Goal: Transaction & Acquisition: Purchase product/service

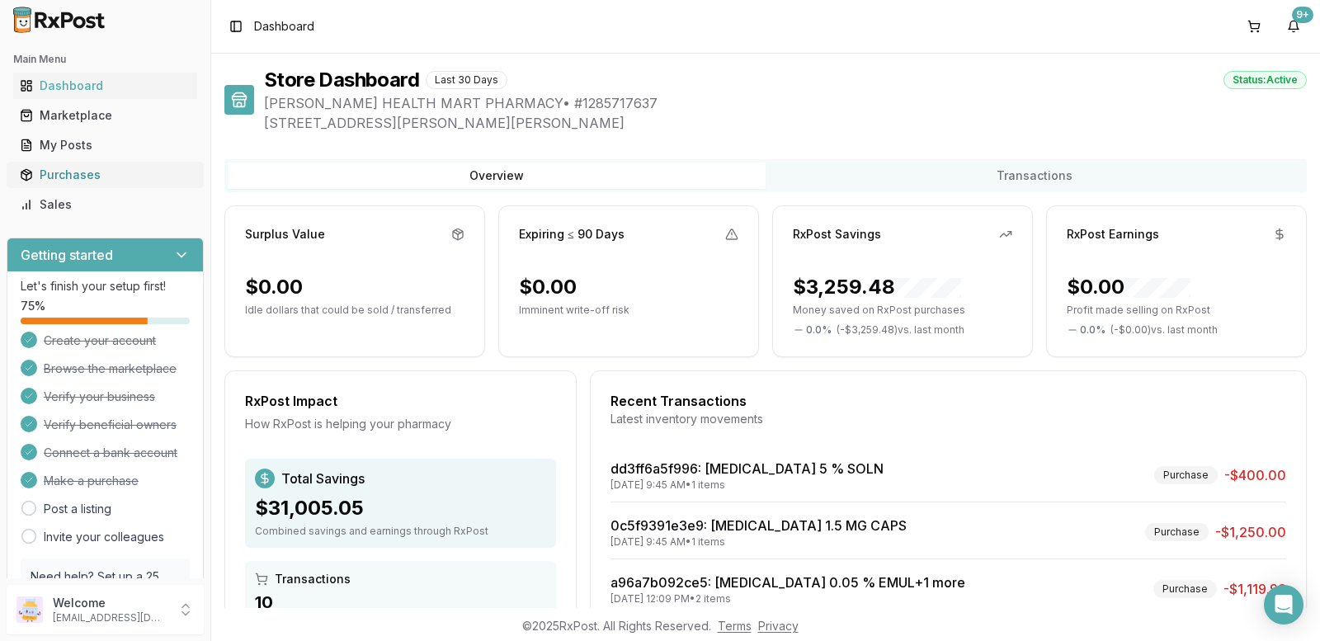
click at [92, 177] on div "Purchases" at bounding box center [105, 175] width 171 height 17
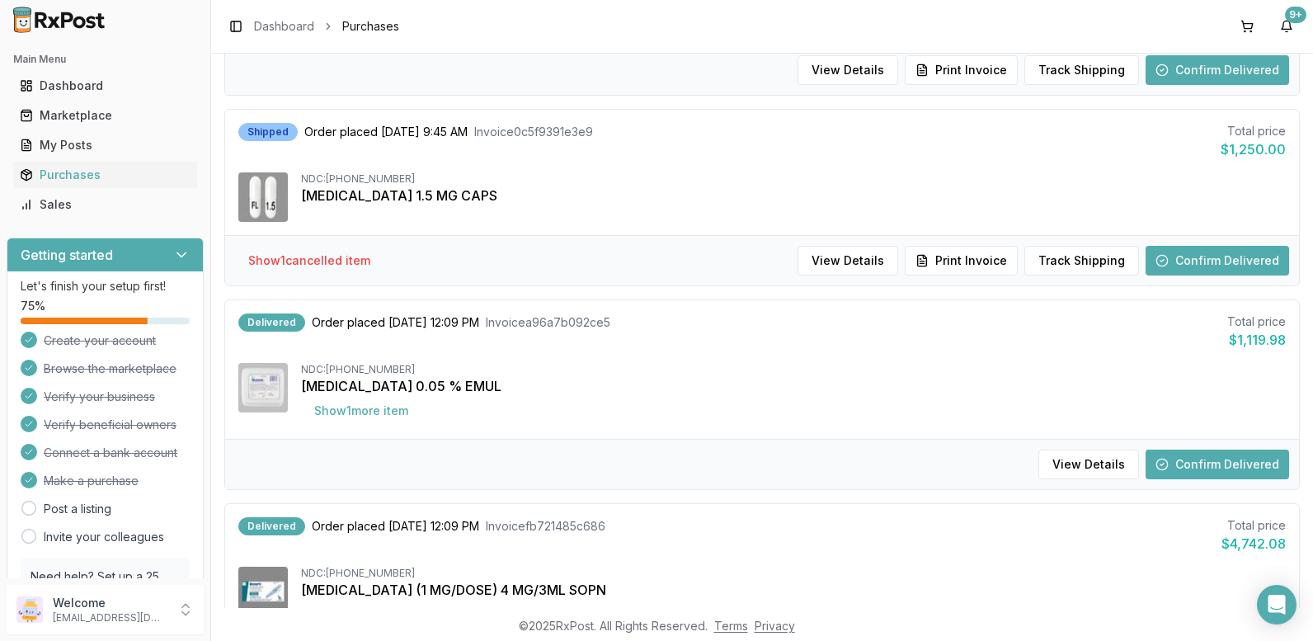
scroll to position [330, 0]
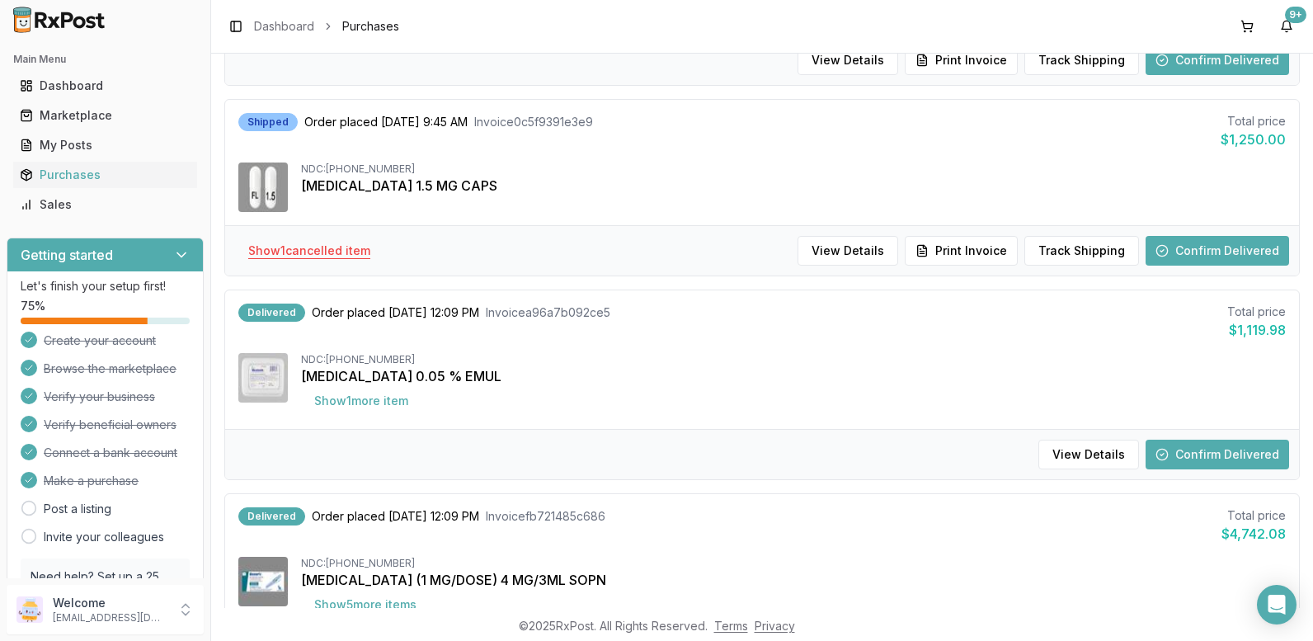
click at [337, 256] on button "Show 1 cancelled item" at bounding box center [309, 251] width 149 height 30
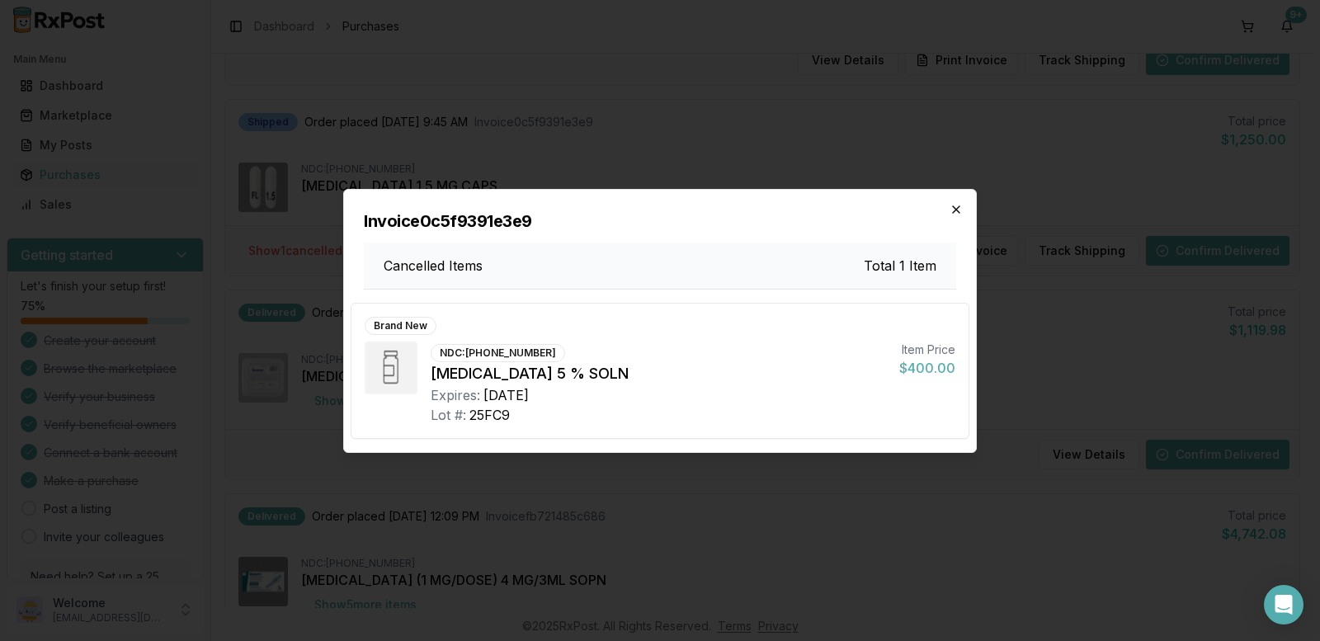
click at [959, 206] on icon "button" at bounding box center [956, 209] width 7 height 7
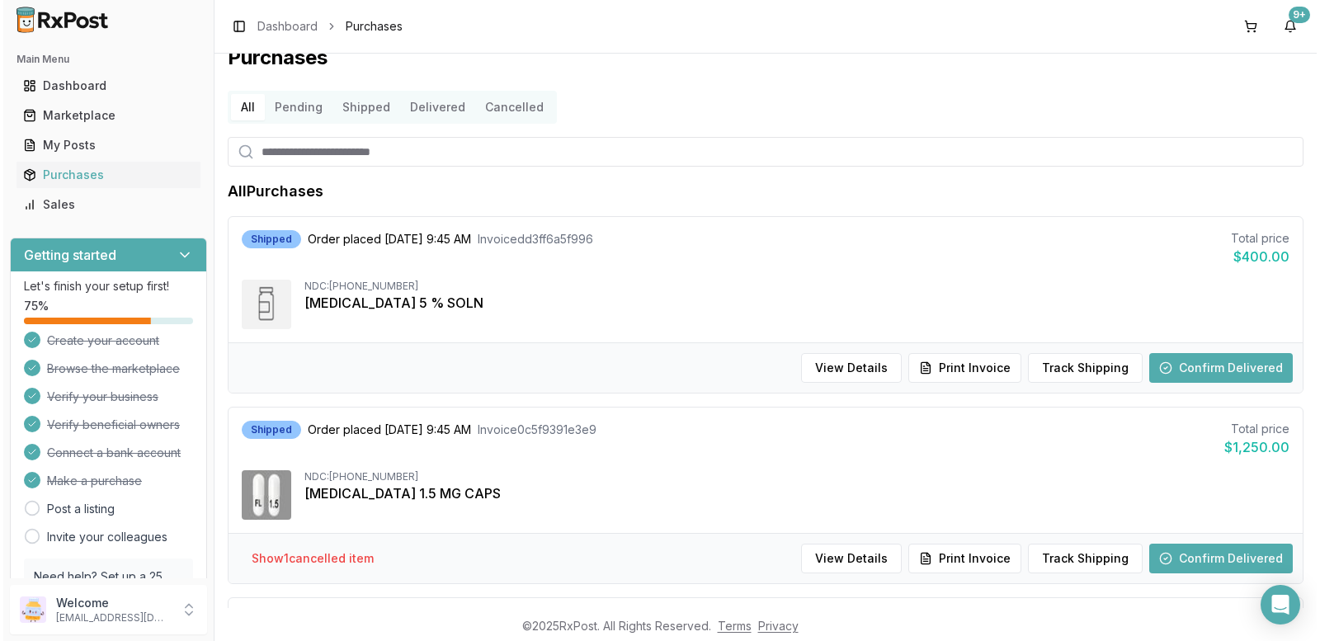
scroll to position [0, 0]
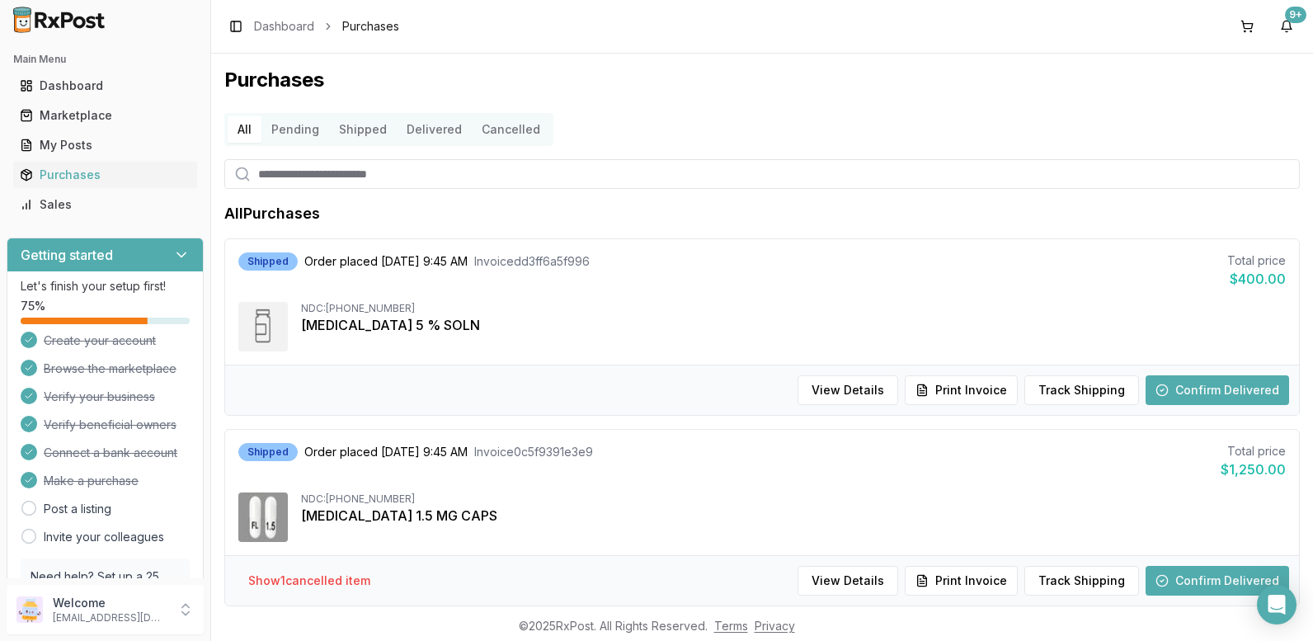
click at [339, 171] on input "search" at bounding box center [762, 174] width 1076 height 30
type input "******"
click at [86, 116] on div "Marketplace" at bounding box center [105, 115] width 171 height 17
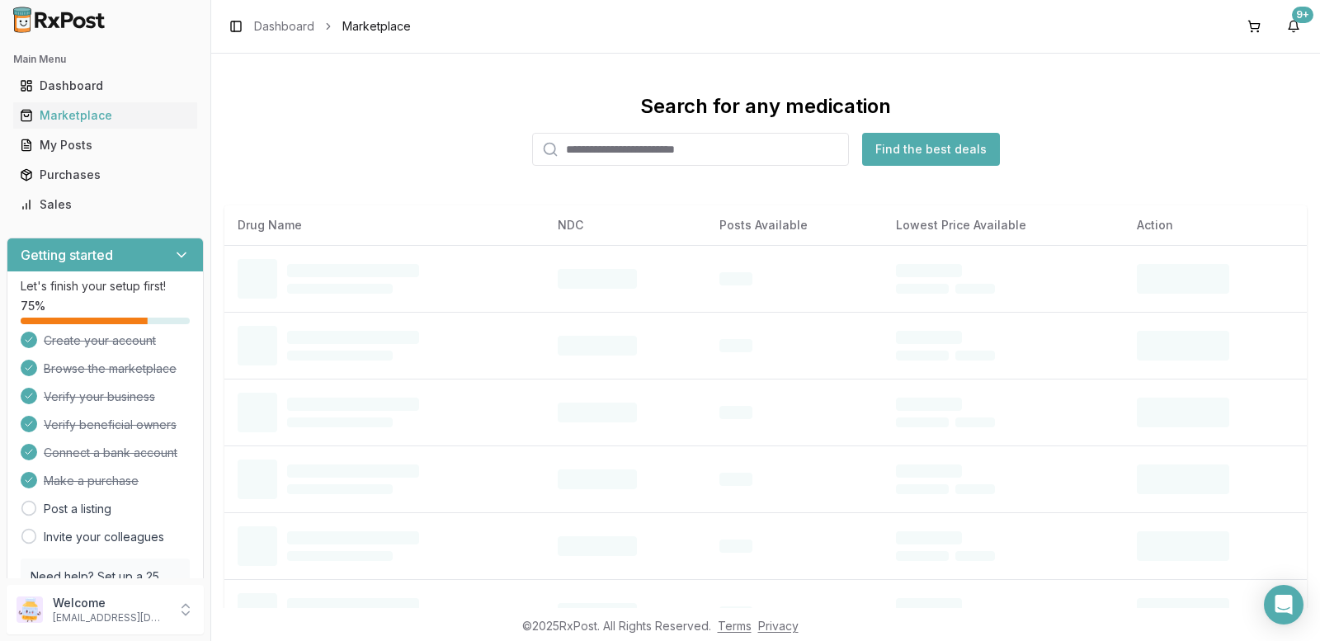
click at [576, 151] on input "search" at bounding box center [690, 149] width 317 height 33
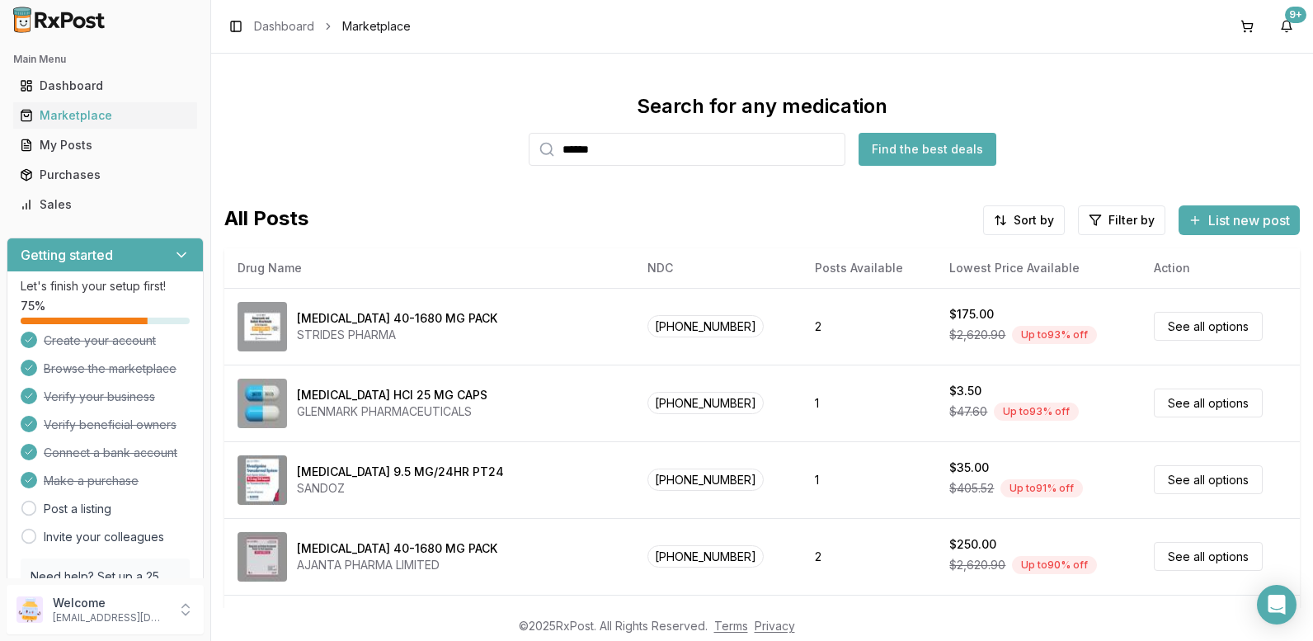
type input "******"
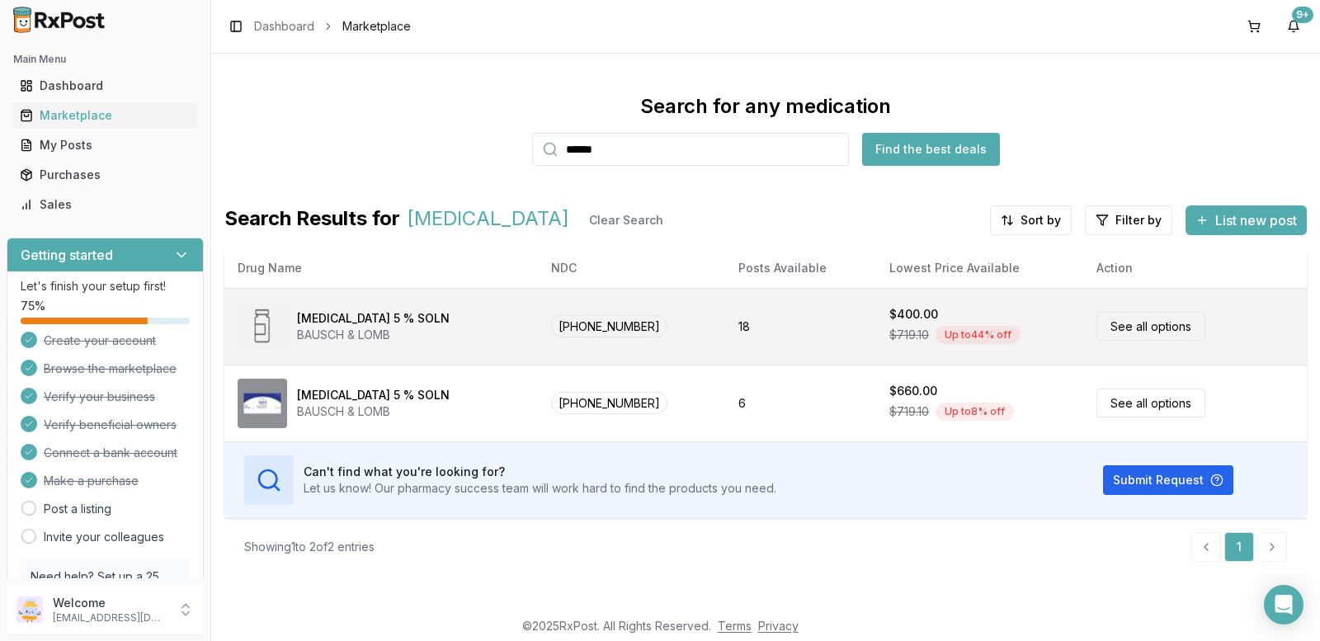
click at [1123, 328] on link "See all options" at bounding box center [1150, 326] width 109 height 29
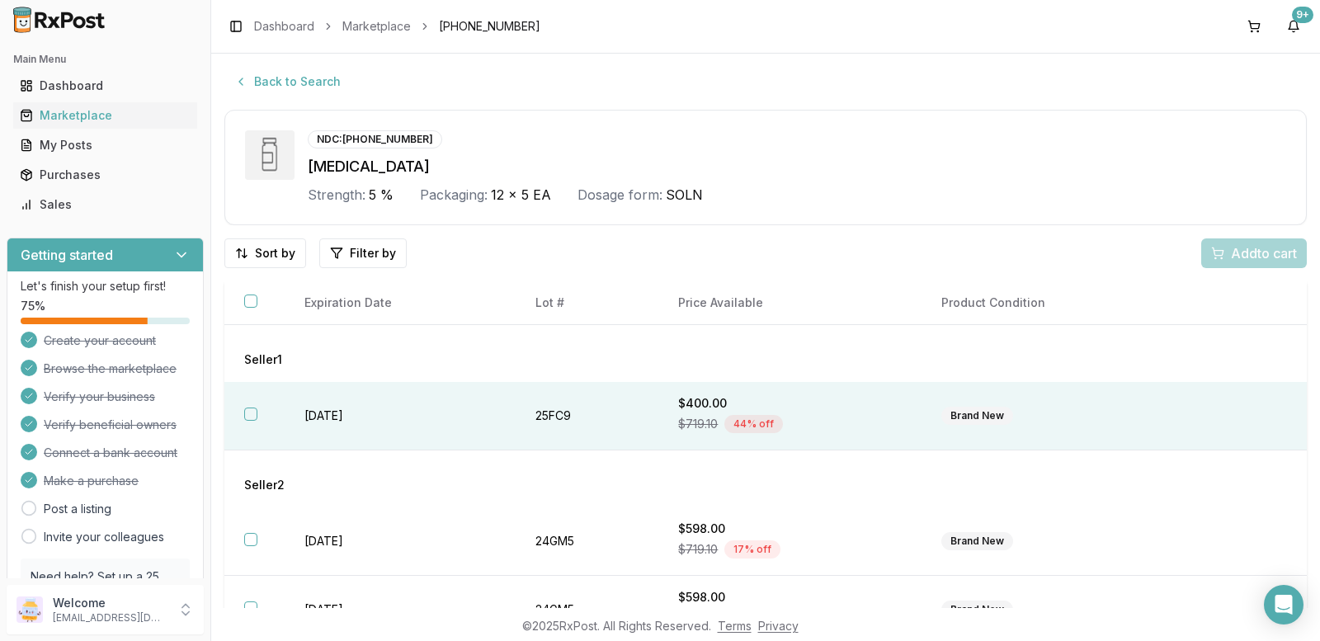
click at [252, 413] on button "button" at bounding box center [250, 414] width 13 height 13
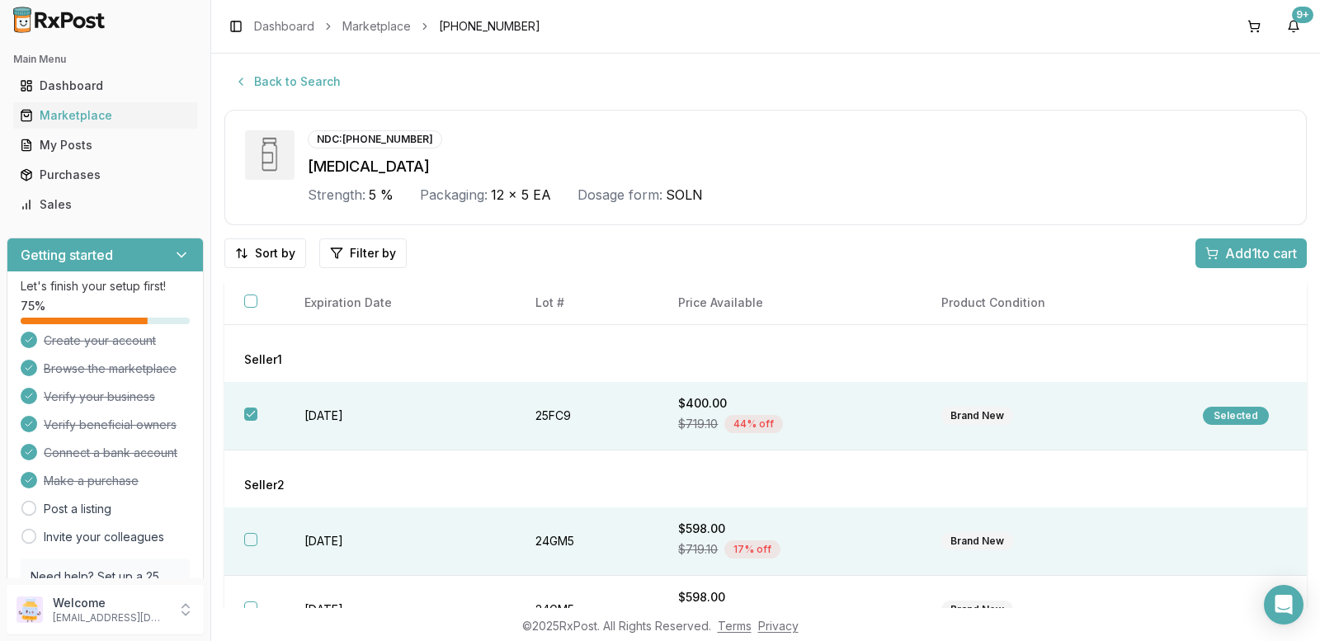
click at [247, 535] on button "button" at bounding box center [250, 539] width 13 height 13
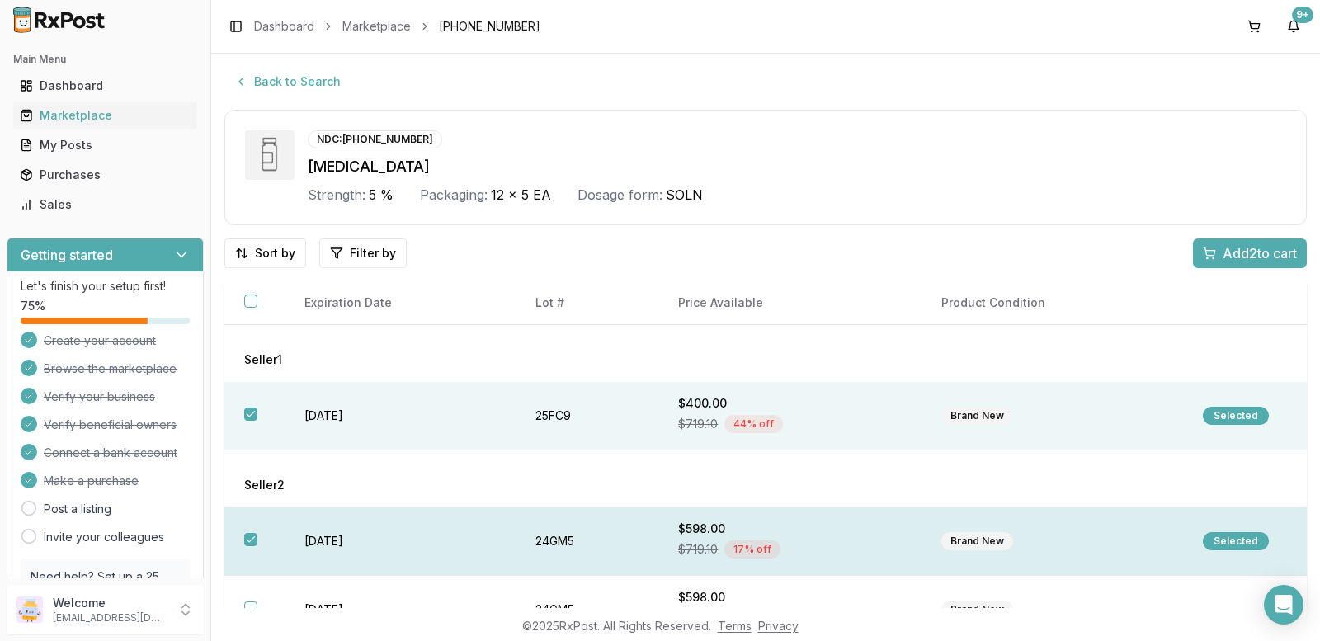
click at [250, 540] on button "button" at bounding box center [250, 539] width 13 height 13
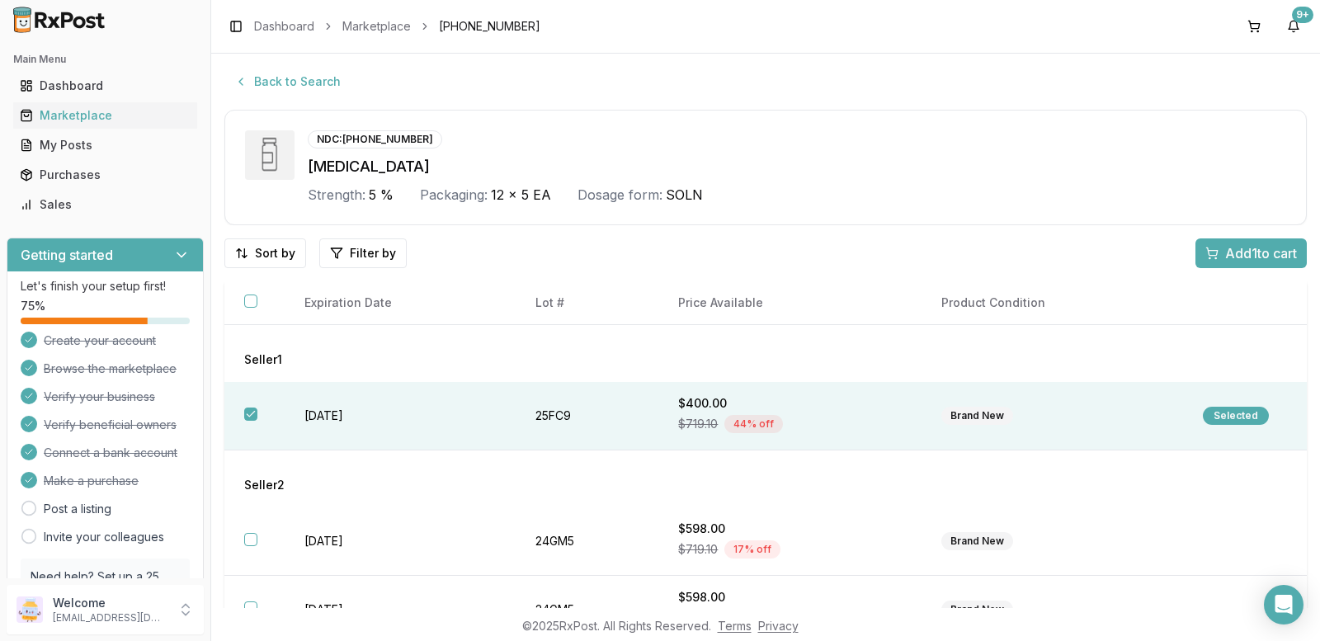
click at [1228, 252] on span "Add 1 to cart" at bounding box center [1261, 253] width 72 height 20
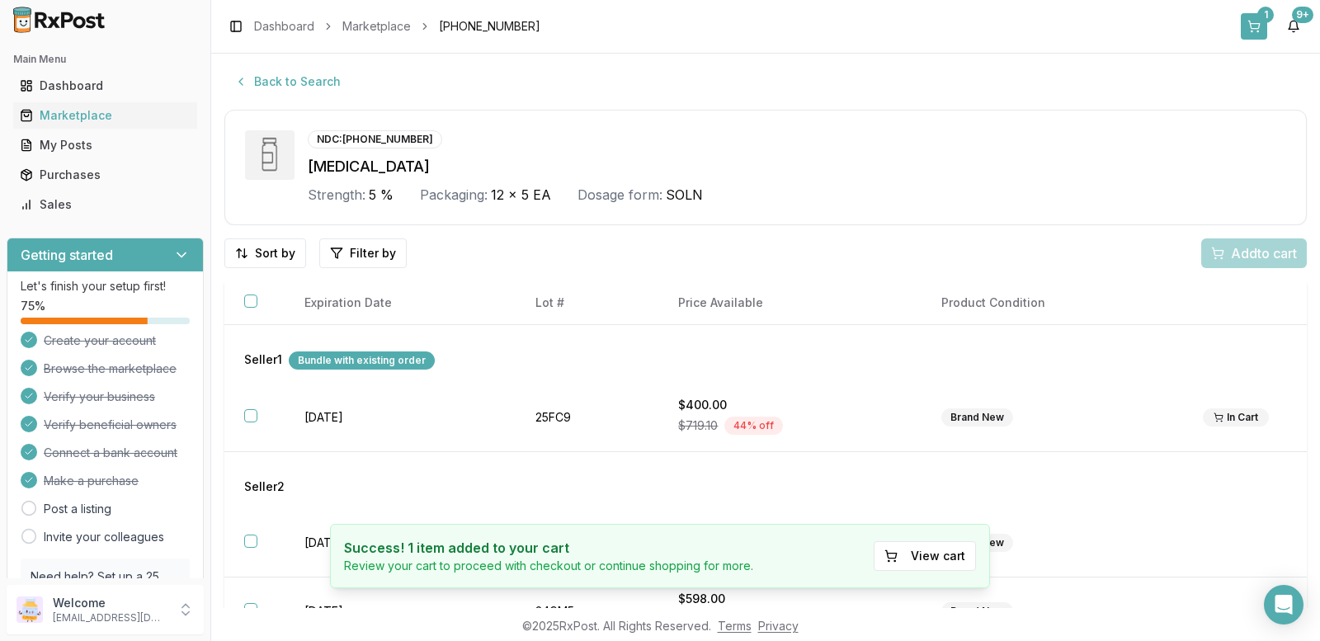
click at [1256, 19] on button "1" at bounding box center [1254, 26] width 26 height 26
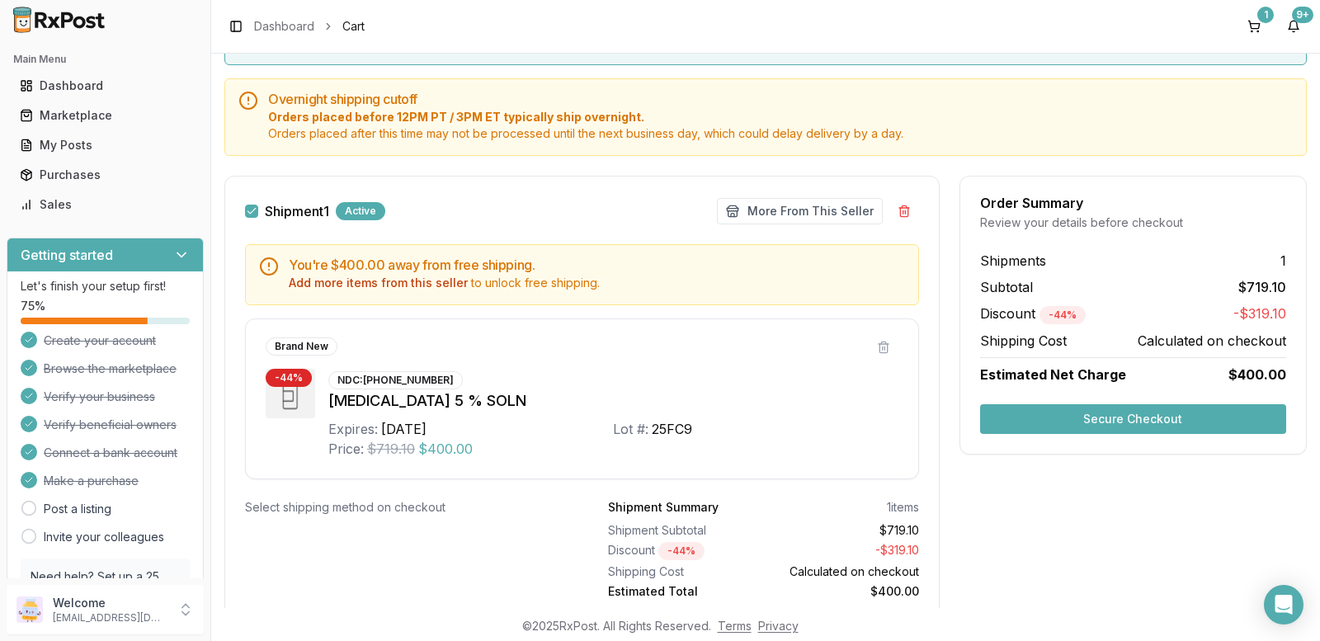
scroll to position [111, 0]
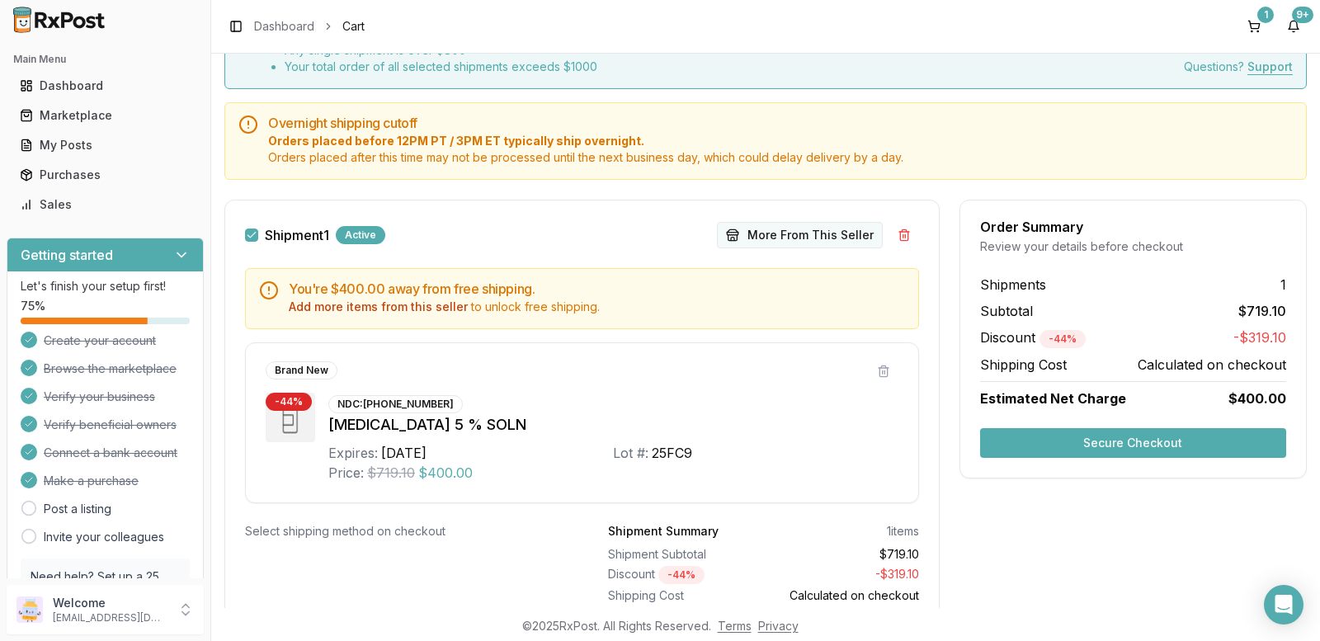
click at [804, 238] on button "More From This Seller" at bounding box center [800, 235] width 166 height 26
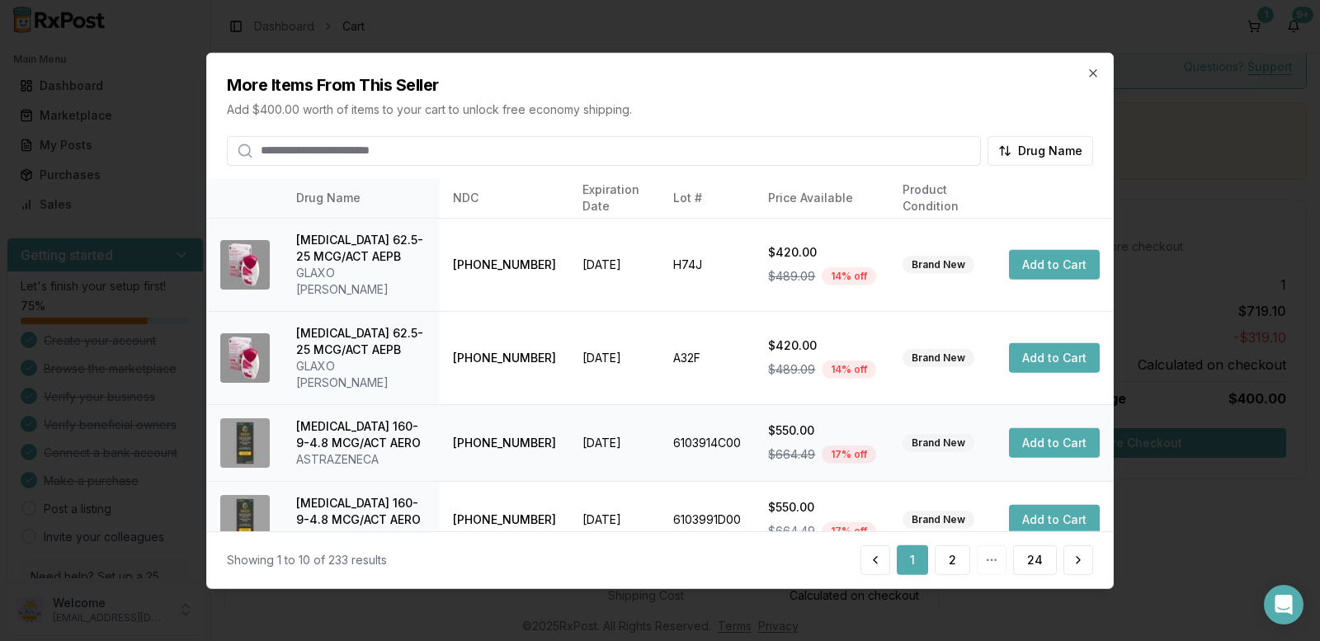
click at [1044, 428] on button "Add to Cart" at bounding box center [1054, 443] width 91 height 30
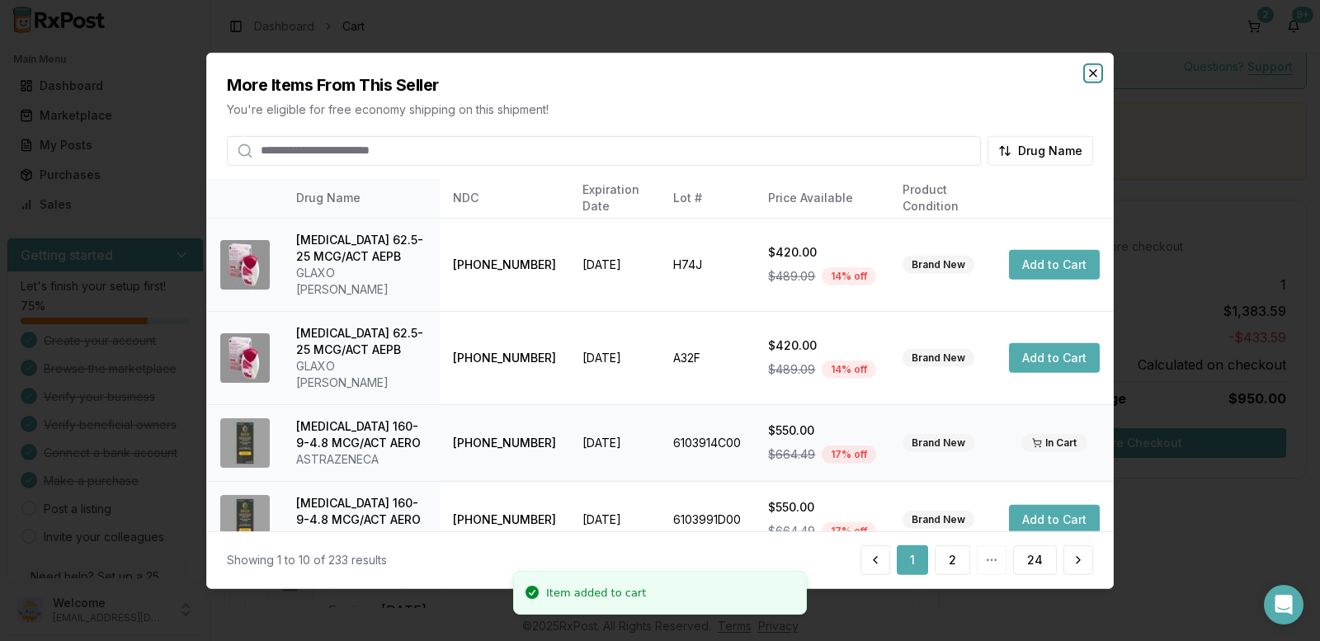
click at [1095, 69] on icon "button" at bounding box center [1093, 72] width 13 height 13
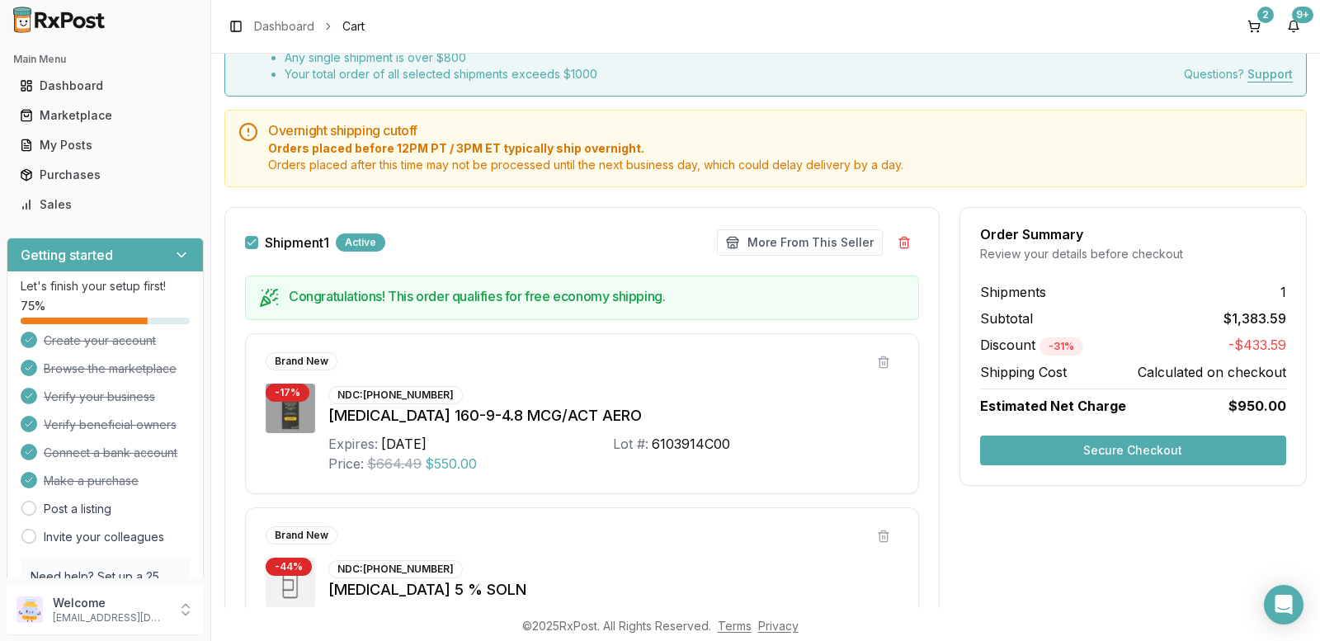
scroll to position [269, 0]
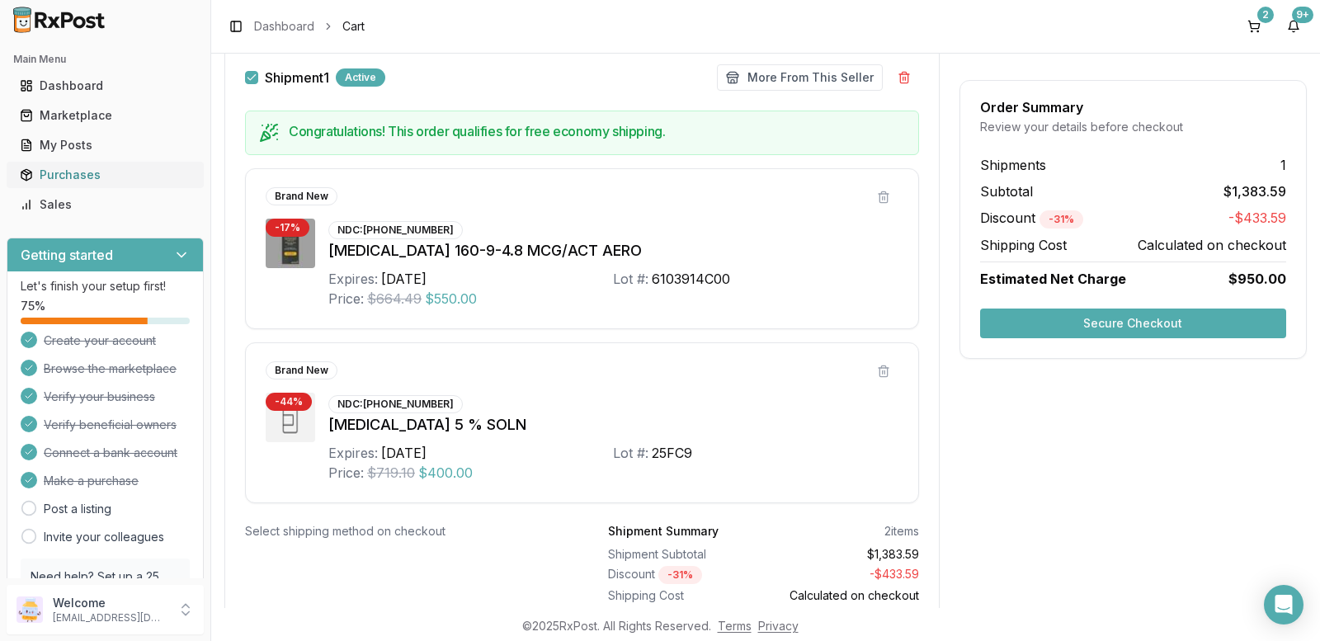
click at [95, 169] on div "Purchases" at bounding box center [105, 175] width 171 height 17
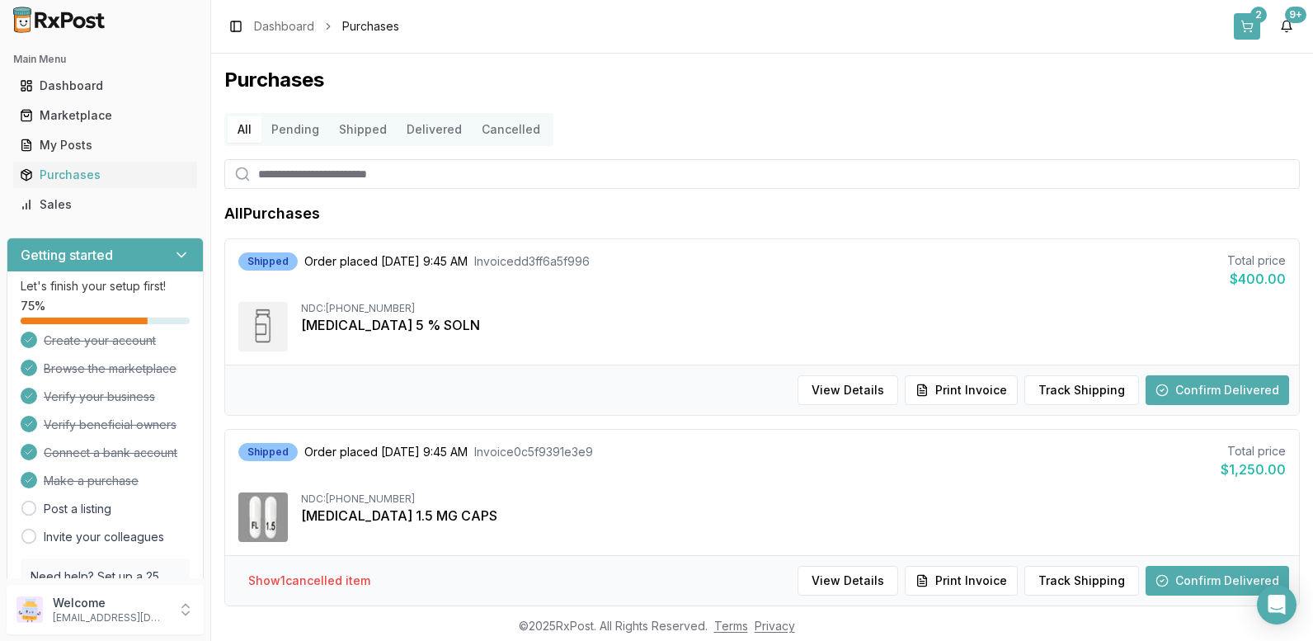
click at [1249, 29] on button "2" at bounding box center [1247, 26] width 26 height 26
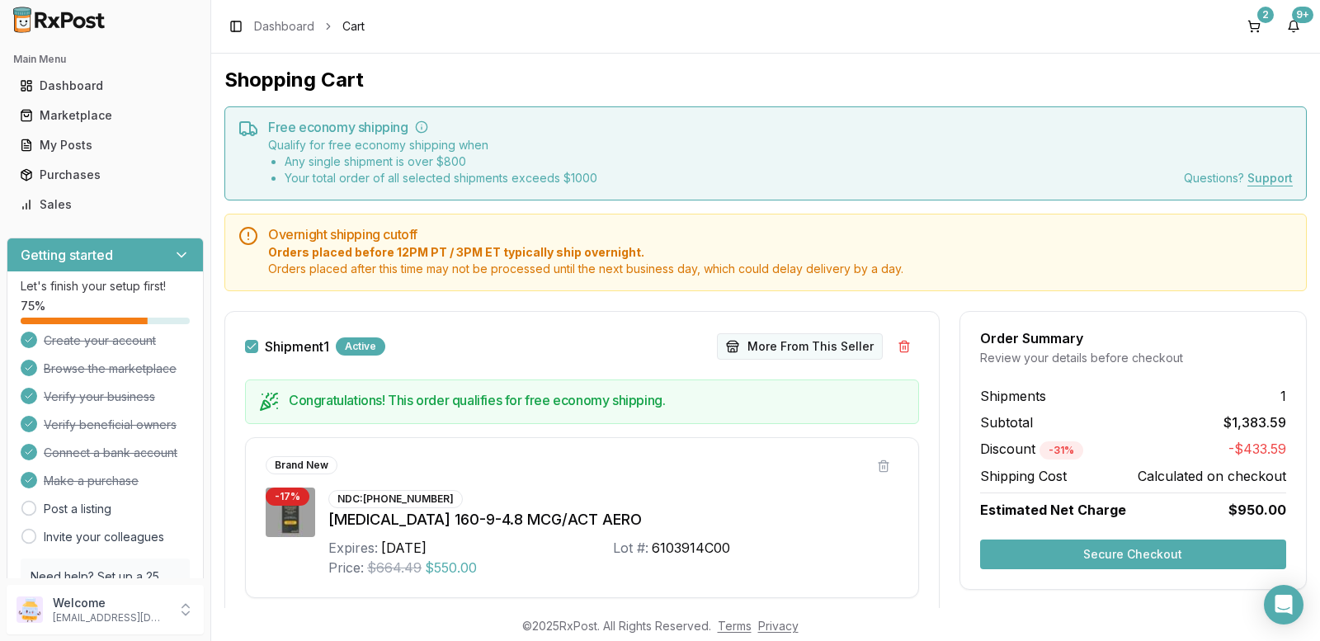
click at [767, 347] on button "More From This Seller" at bounding box center [800, 346] width 166 height 26
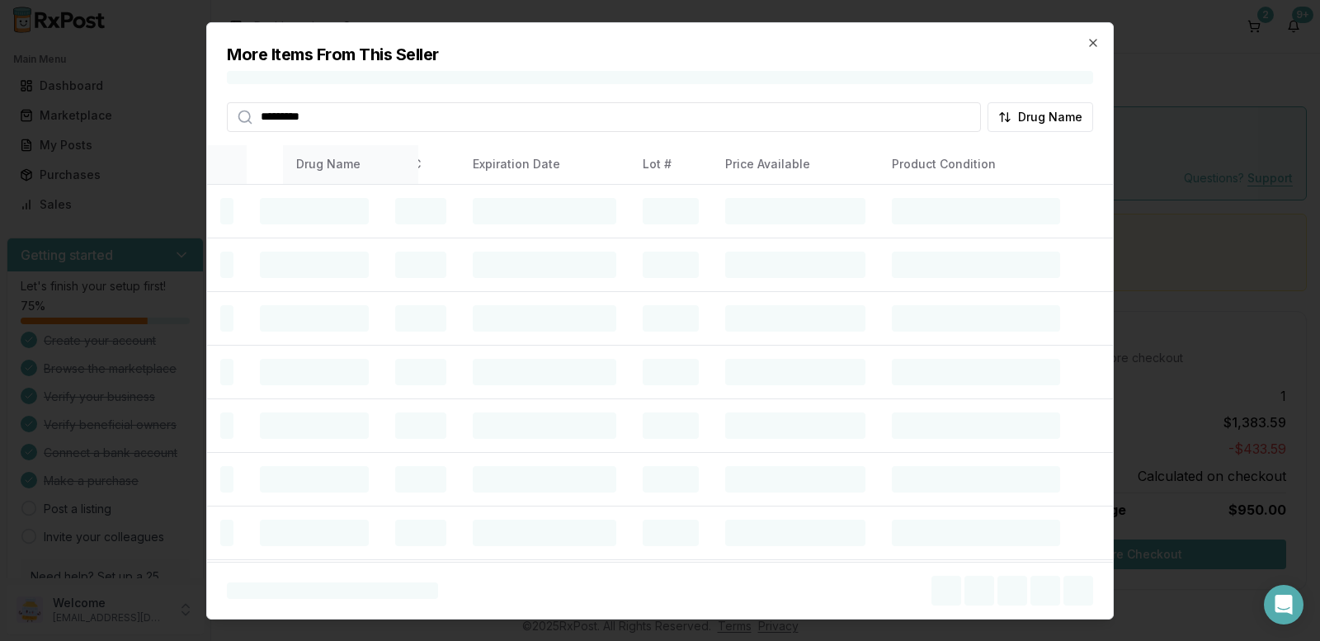
type input "*********"
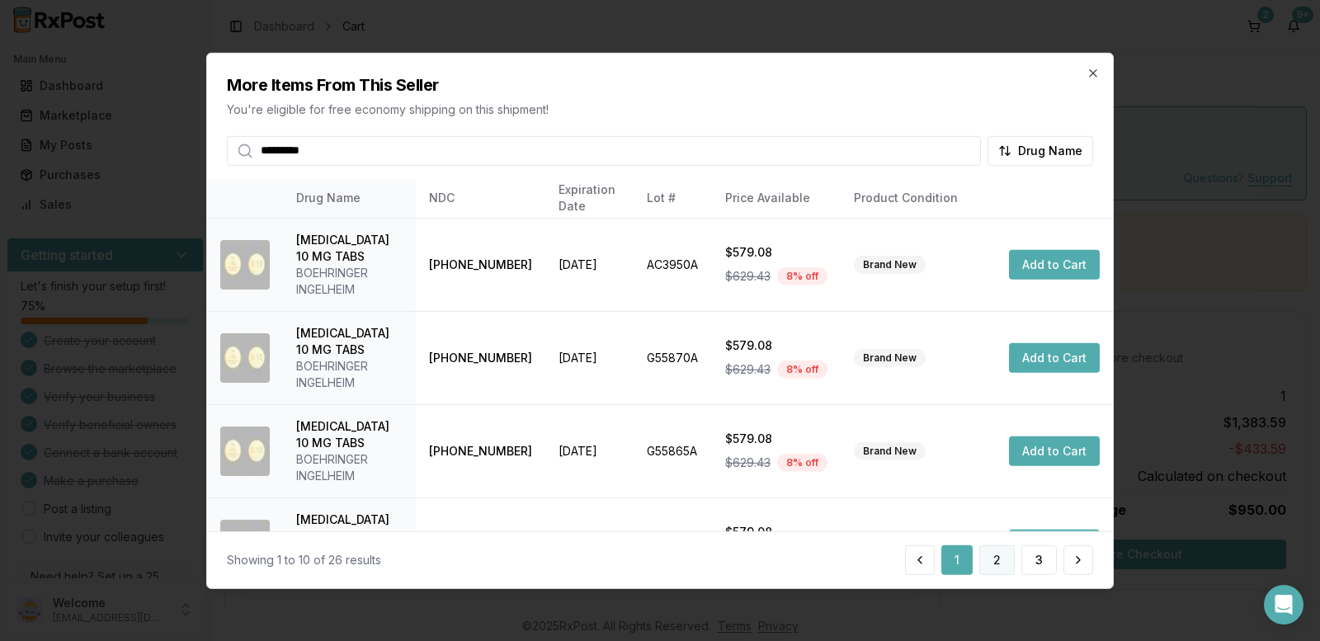
click at [1007, 565] on button "2" at bounding box center [996, 560] width 35 height 30
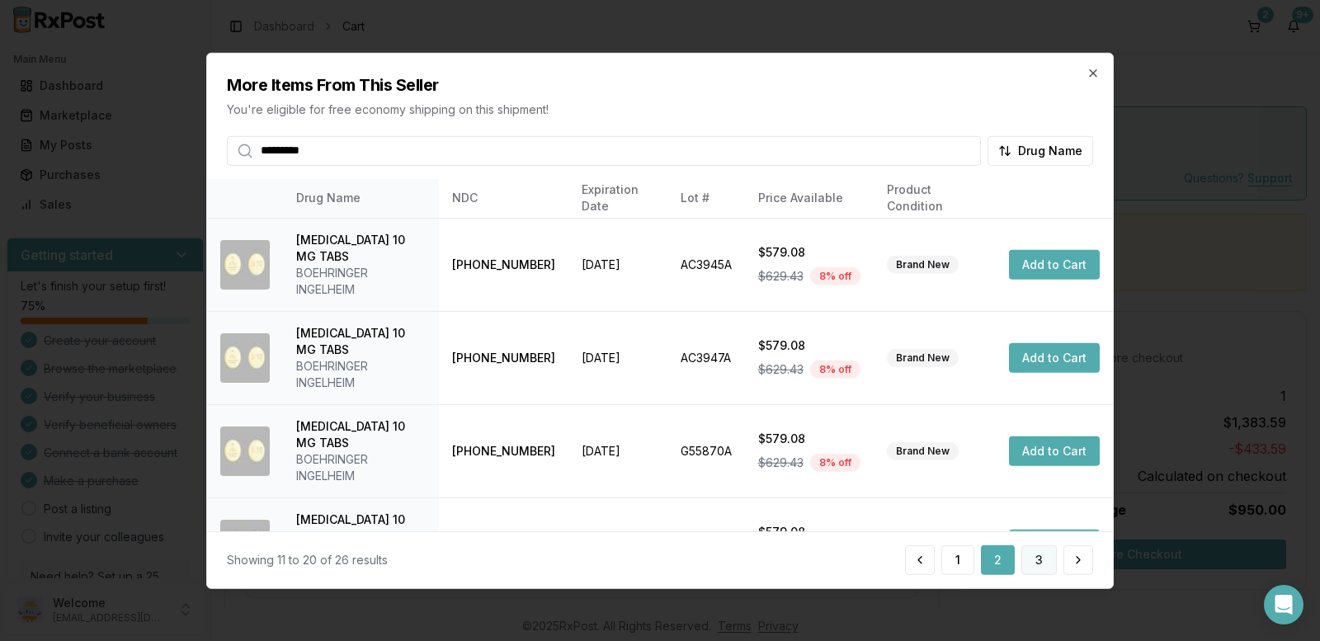
click at [1034, 560] on button "3" at bounding box center [1038, 560] width 35 height 30
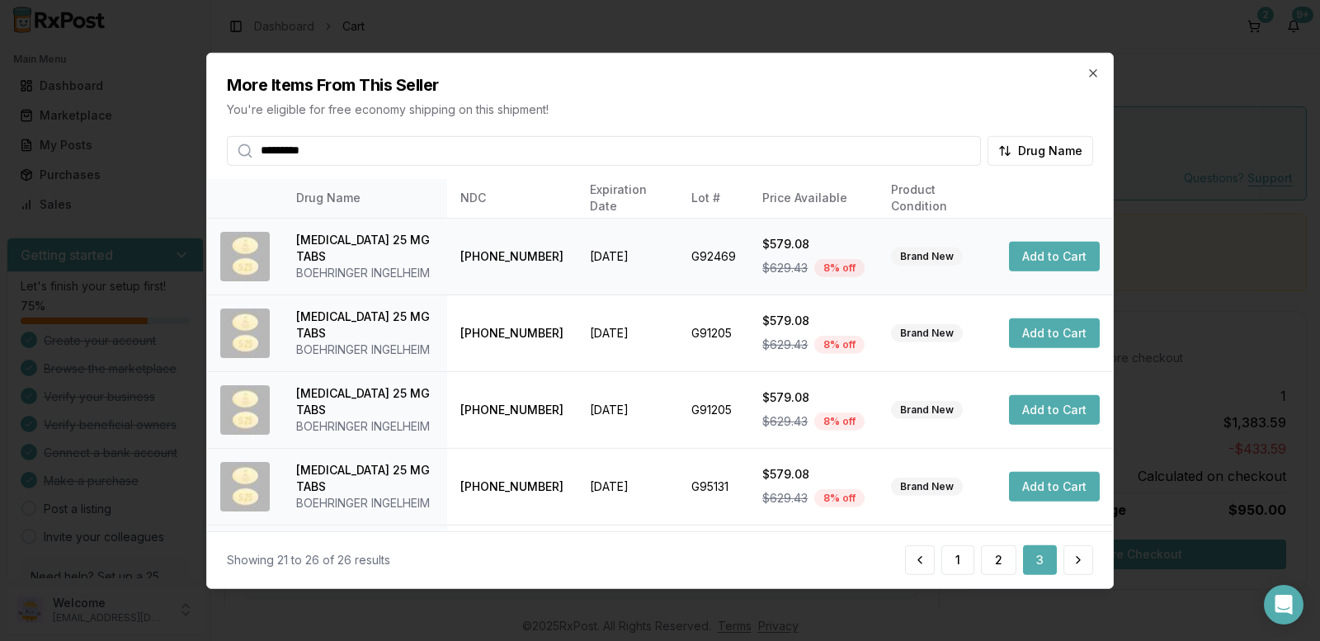
click at [1057, 251] on button "Add to Cart" at bounding box center [1054, 257] width 91 height 30
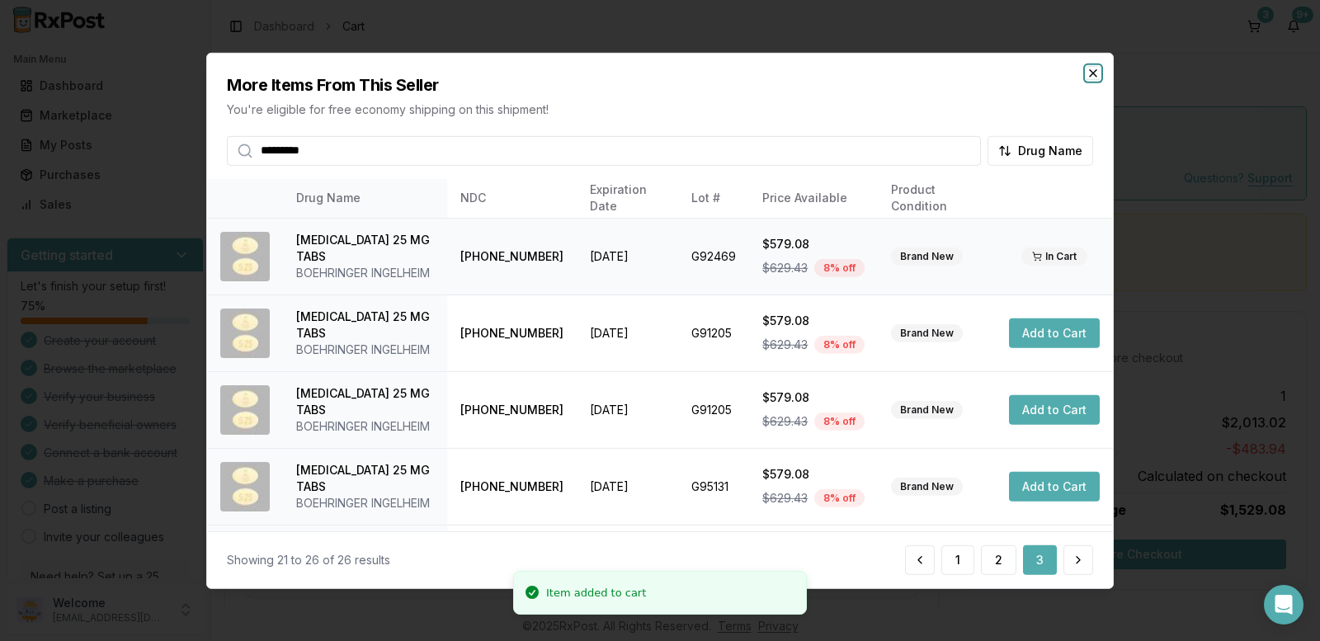
click at [1091, 75] on icon "button" at bounding box center [1093, 72] width 7 height 7
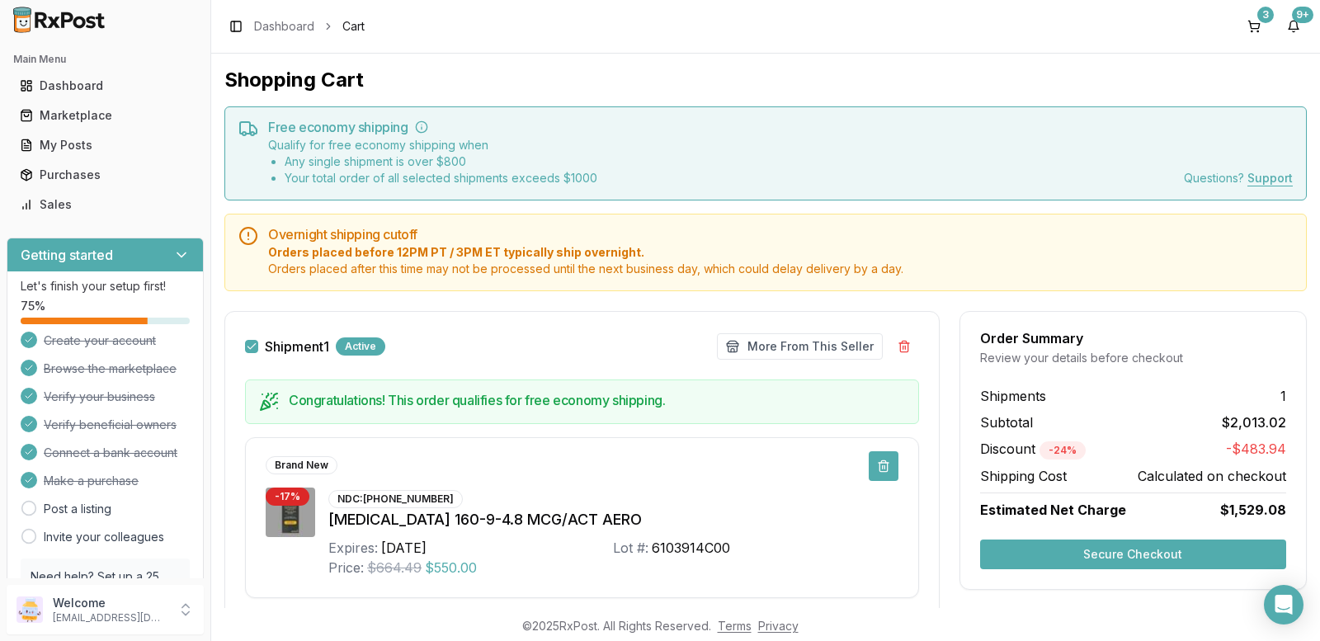
click at [872, 460] on button at bounding box center [884, 466] width 30 height 30
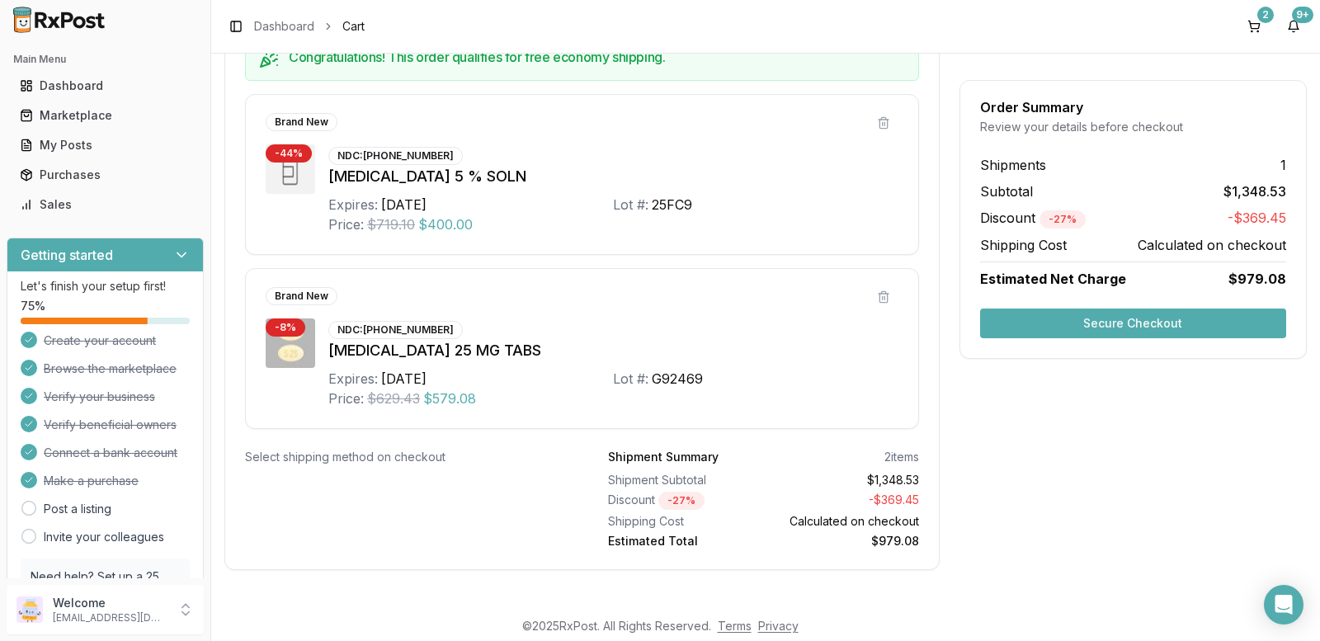
scroll to position [351, 0]
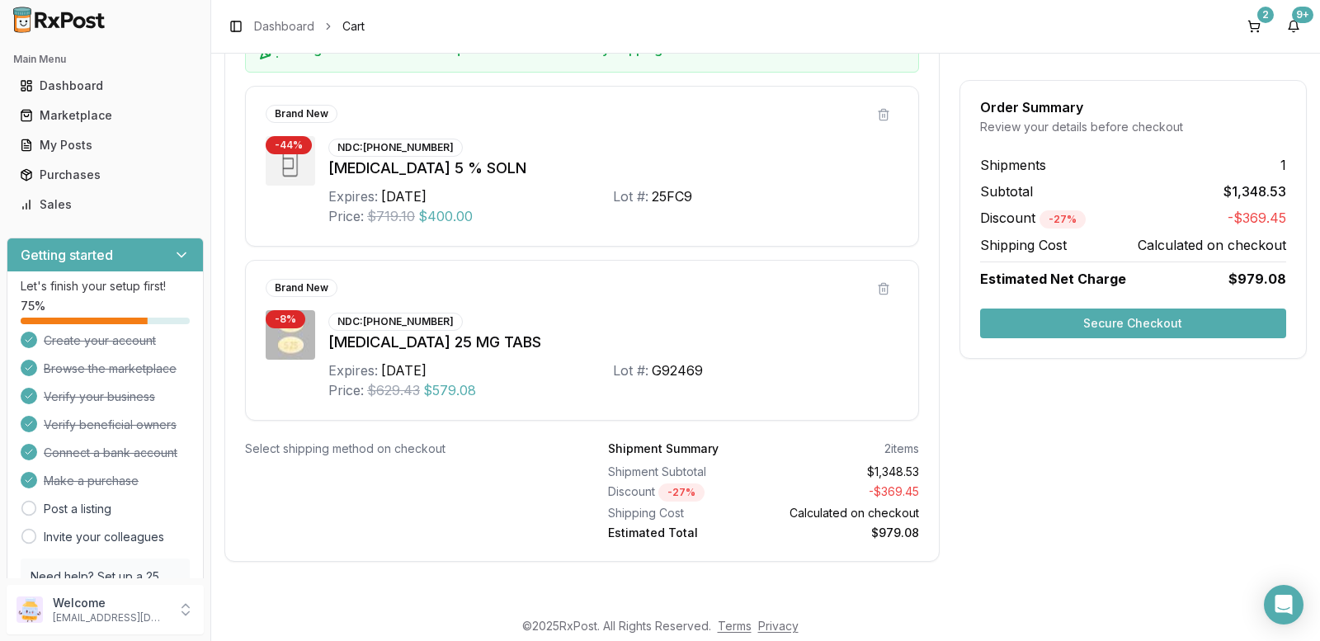
click at [1066, 326] on button "Secure Checkout" at bounding box center [1133, 324] width 306 height 30
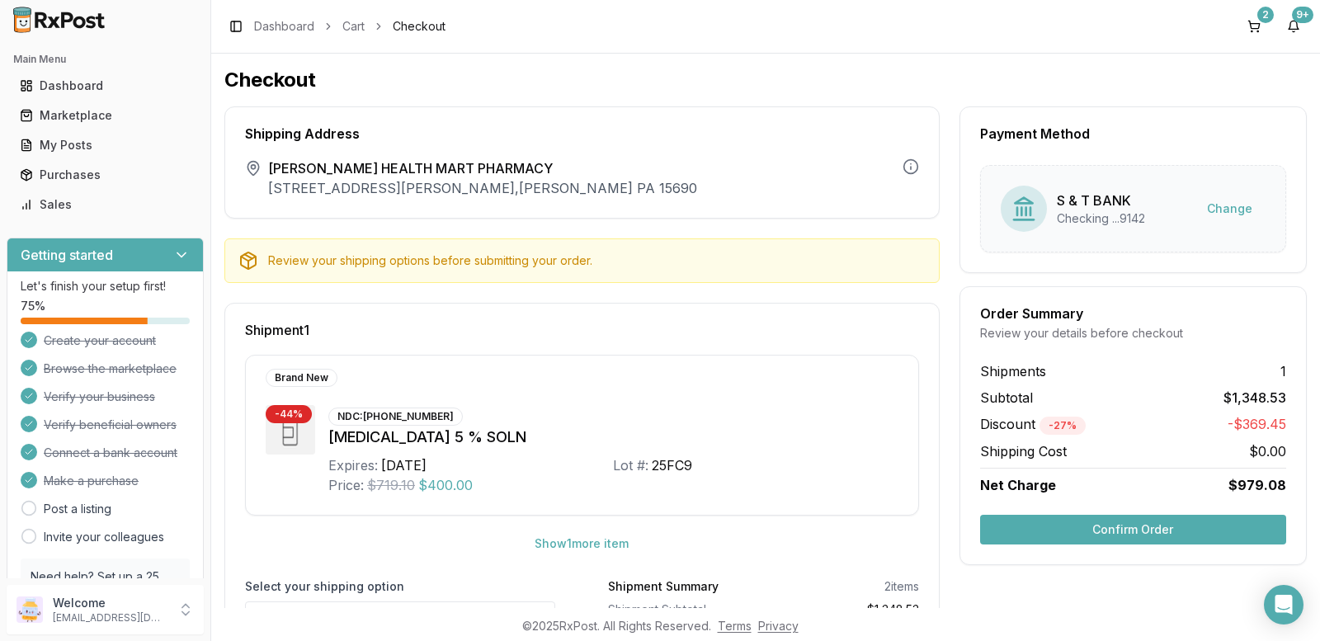
click at [1073, 533] on button "Confirm Order" at bounding box center [1133, 530] width 306 height 30
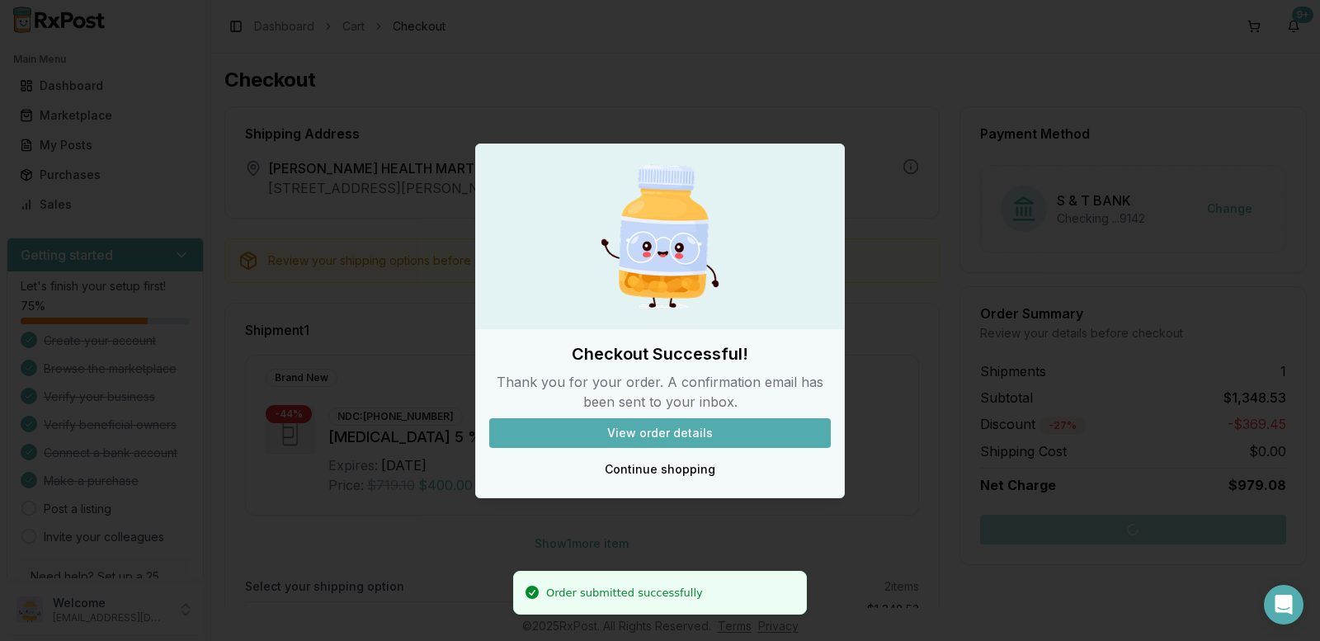
click at [770, 435] on button "View order details" at bounding box center [660, 433] width 342 height 30
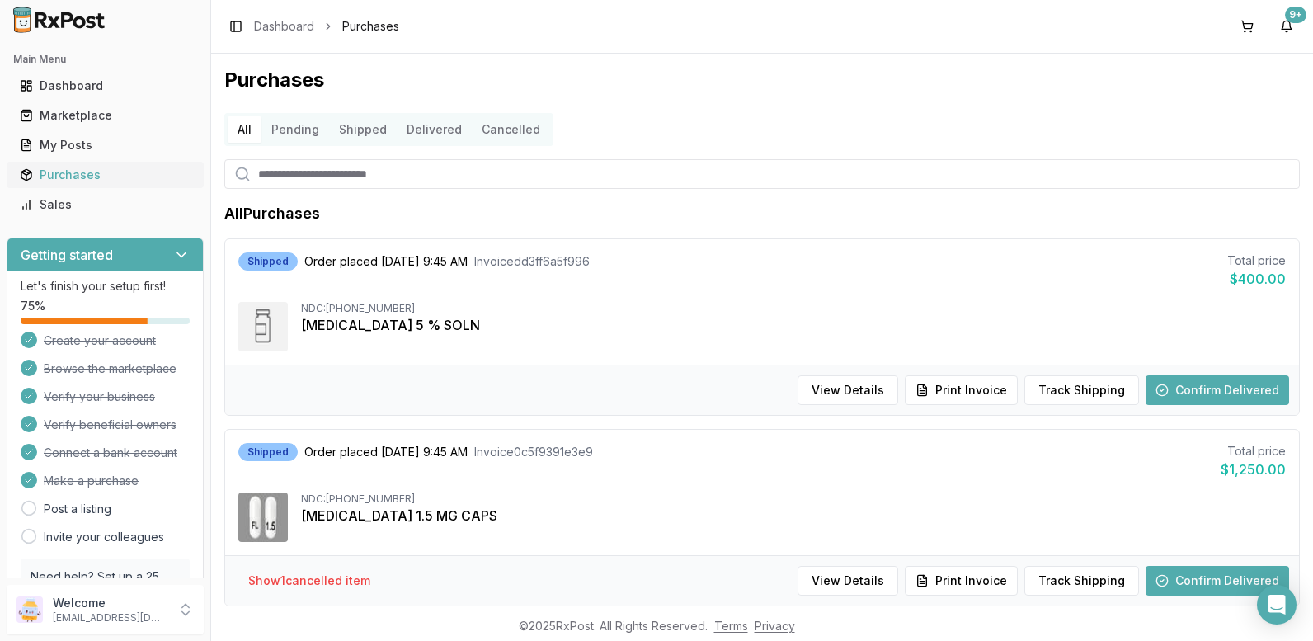
click at [102, 180] on div "Purchases" at bounding box center [105, 175] width 171 height 17
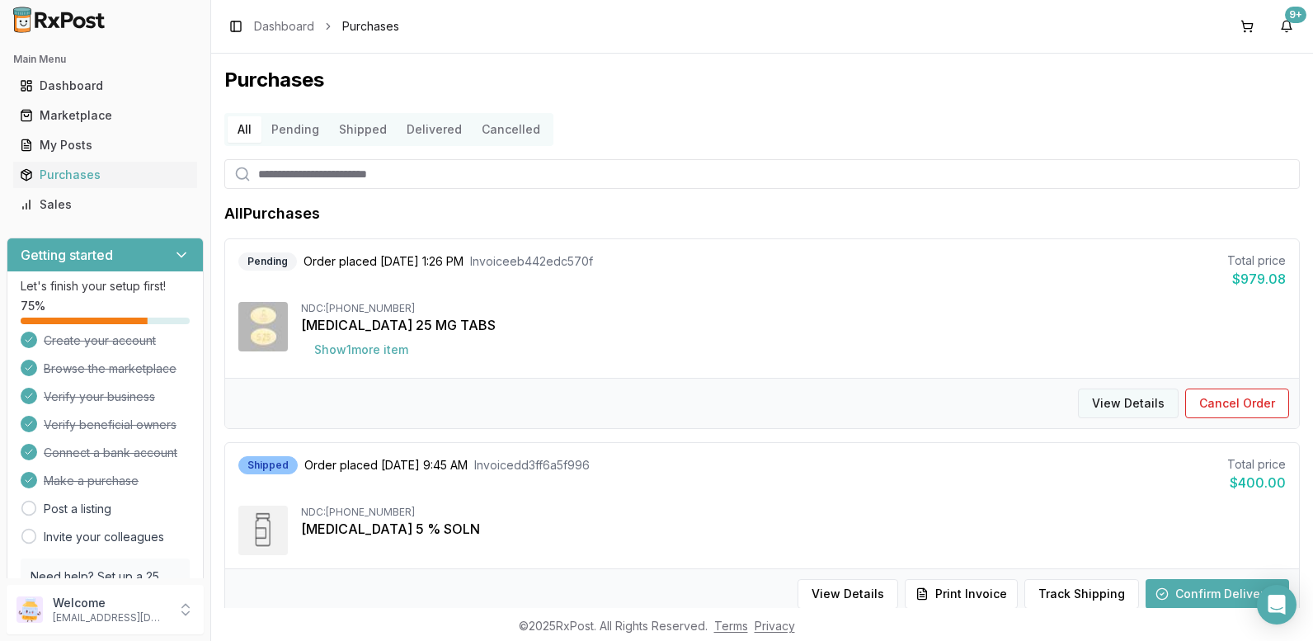
click at [1123, 400] on button "View Details" at bounding box center [1128, 404] width 101 height 30
